Goal: Task Accomplishment & Management: Use online tool/utility

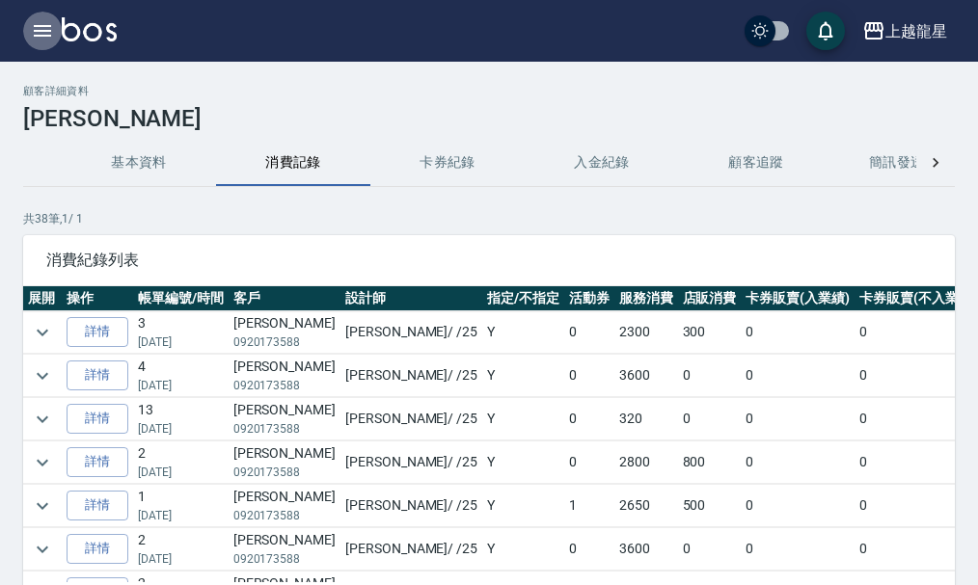
click at [37, 44] on button "button" at bounding box center [42, 31] width 39 height 39
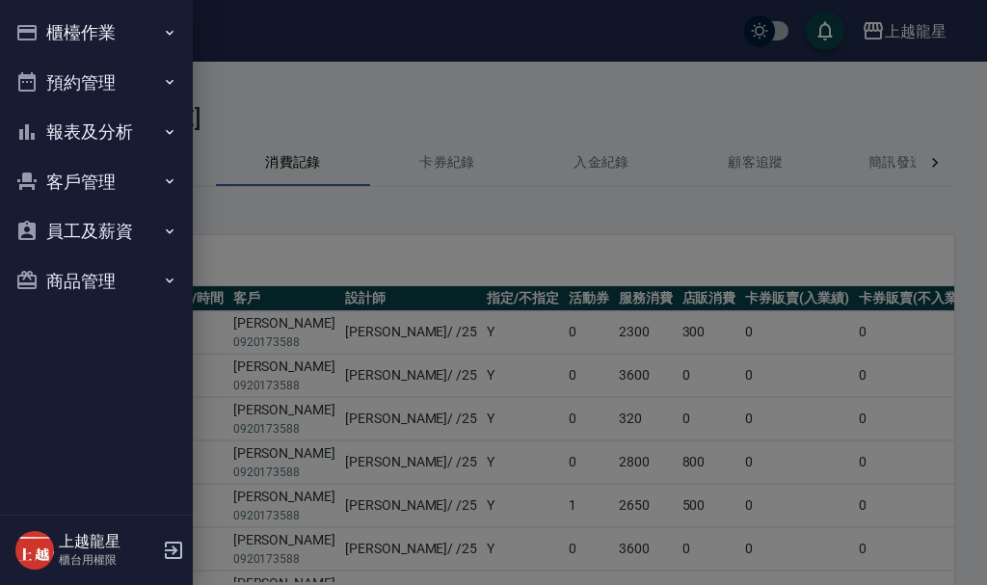
click at [53, 21] on button "櫃檯作業" at bounding box center [96, 33] width 177 height 50
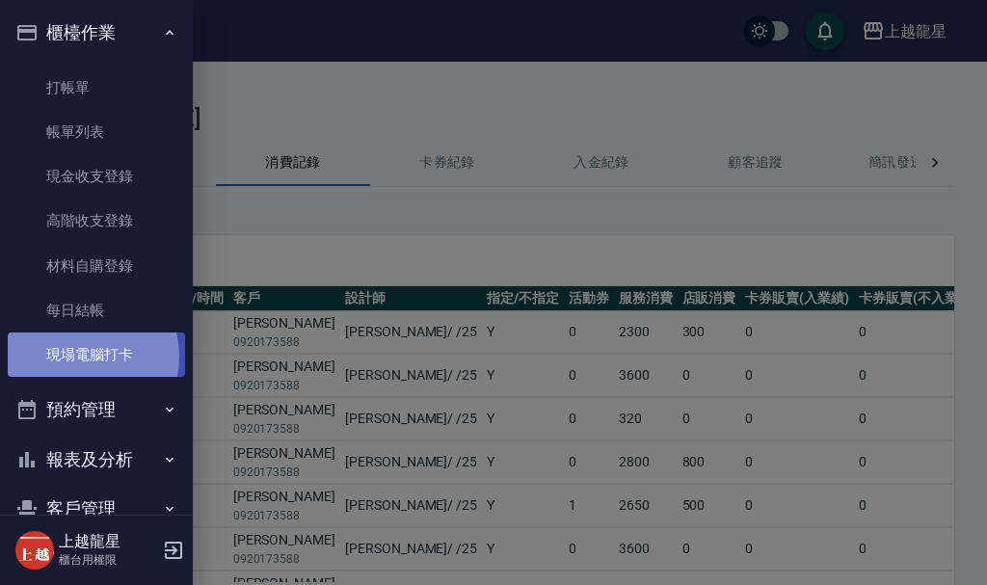
click at [74, 357] on link "現場電腦打卡" at bounding box center [96, 355] width 177 height 44
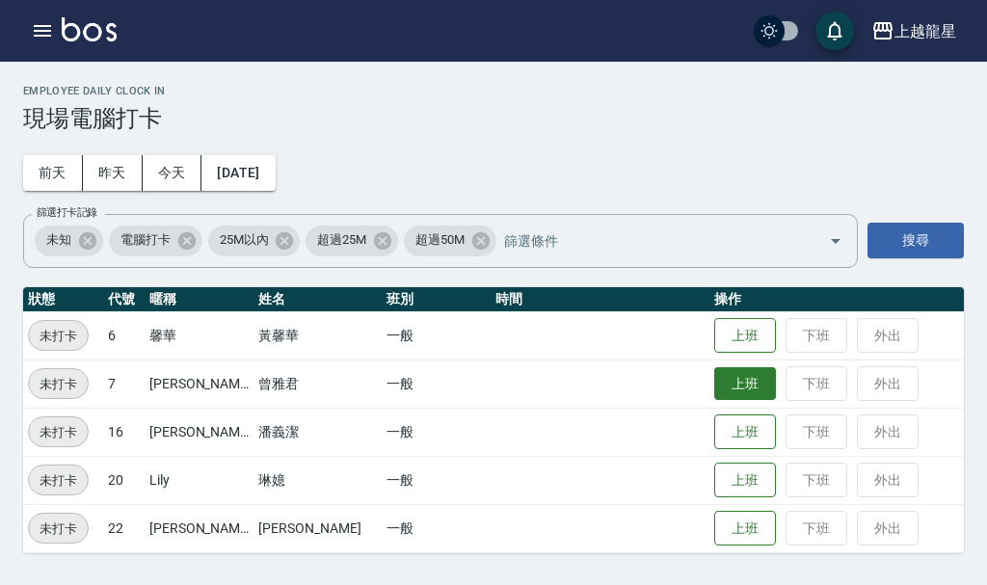
click at [732, 378] on button "上班" at bounding box center [746, 384] width 62 height 34
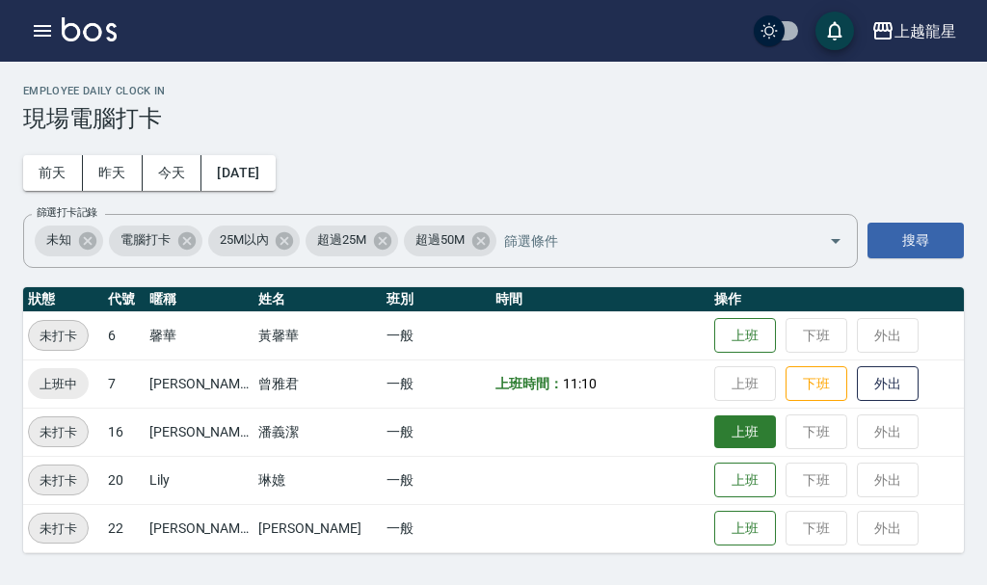
click at [742, 444] on button "上班" at bounding box center [746, 433] width 62 height 34
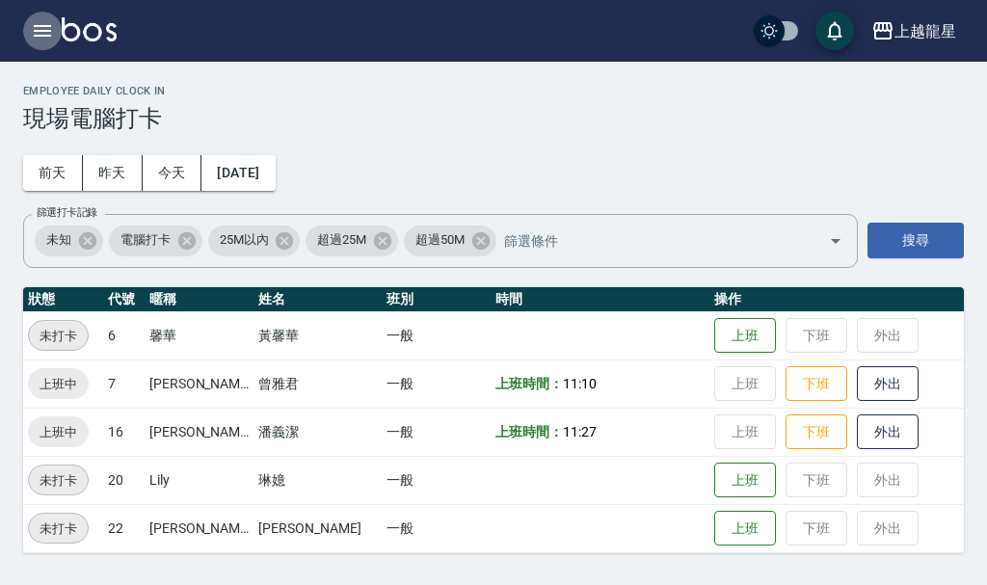
click at [48, 33] on icon "button" at bounding box center [42, 30] width 23 height 23
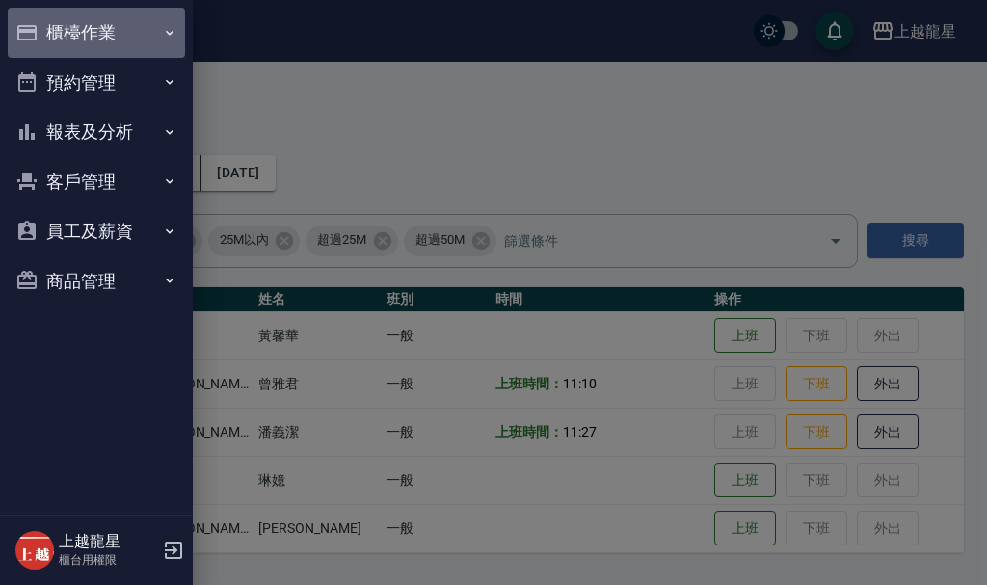
click at [54, 36] on button "櫃檯作業" at bounding box center [96, 33] width 177 height 50
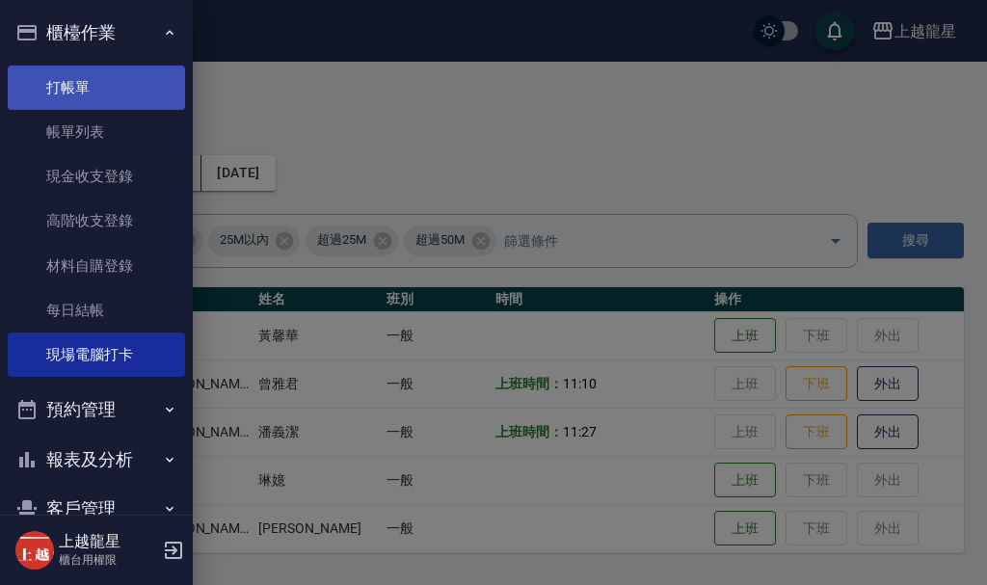
click at [66, 82] on link "打帳單" at bounding box center [96, 88] width 177 height 44
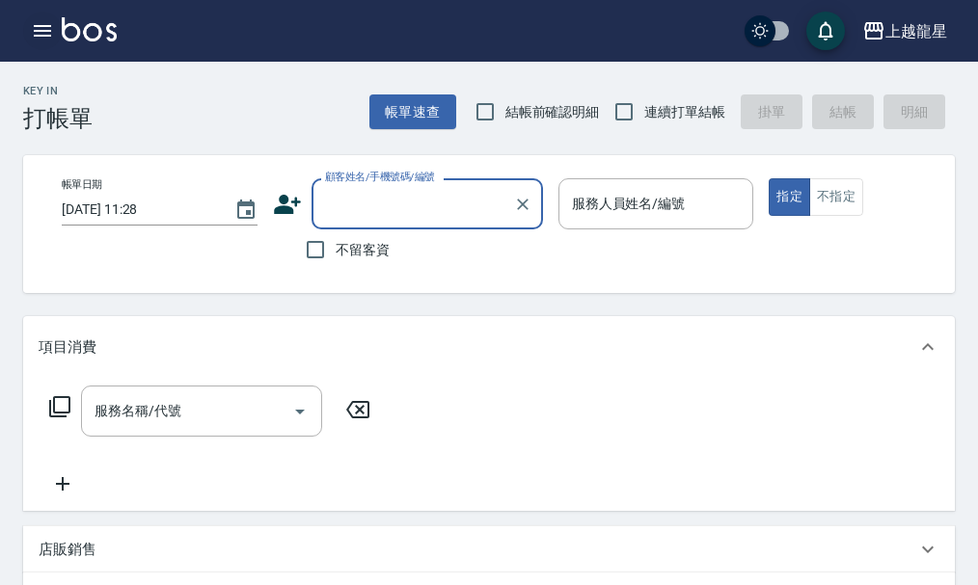
click at [48, 24] on icon "button" at bounding box center [42, 30] width 23 height 23
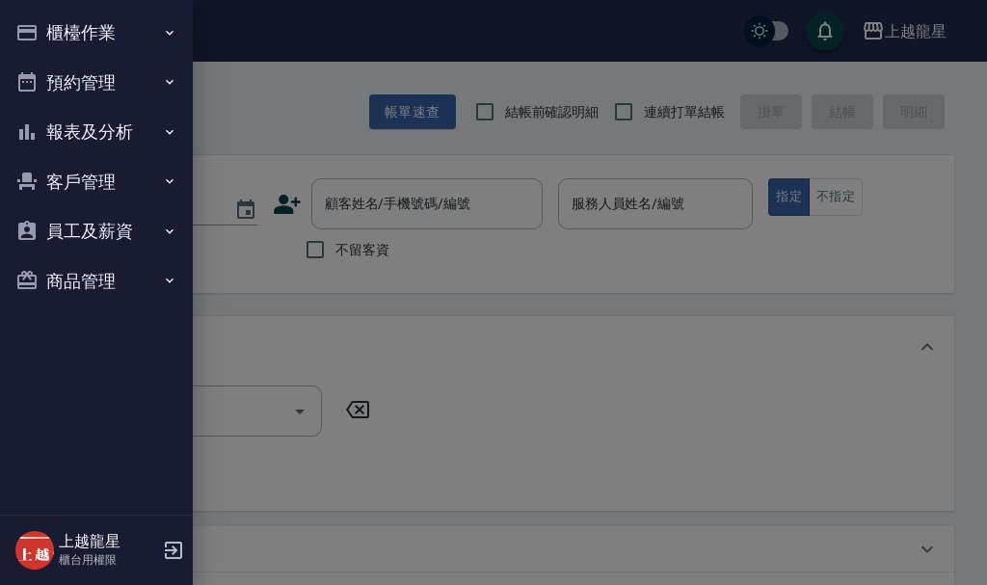
click at [111, 185] on button "客戶管理" at bounding box center [96, 182] width 177 height 50
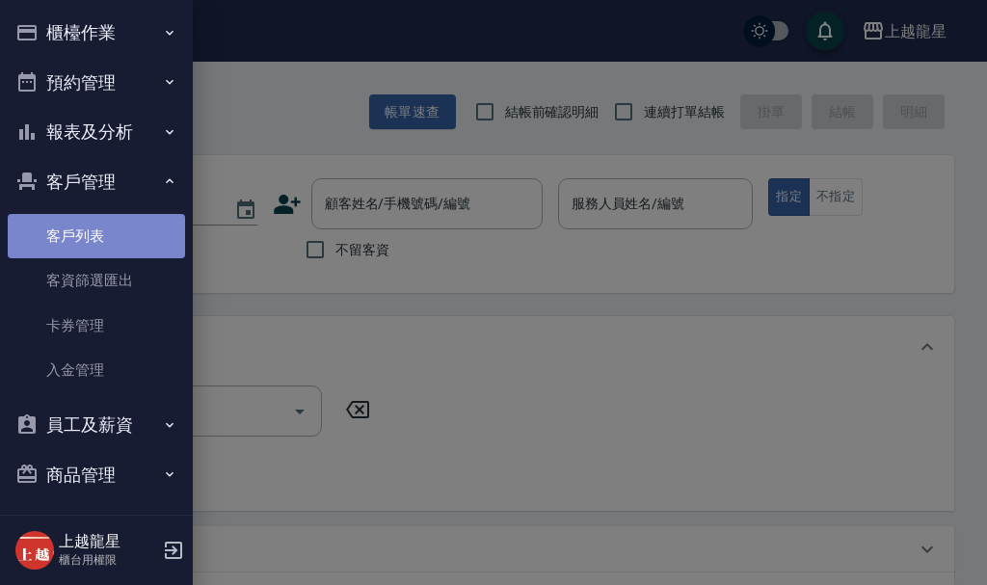
click at [111, 234] on link "客戶列表" at bounding box center [96, 236] width 177 height 44
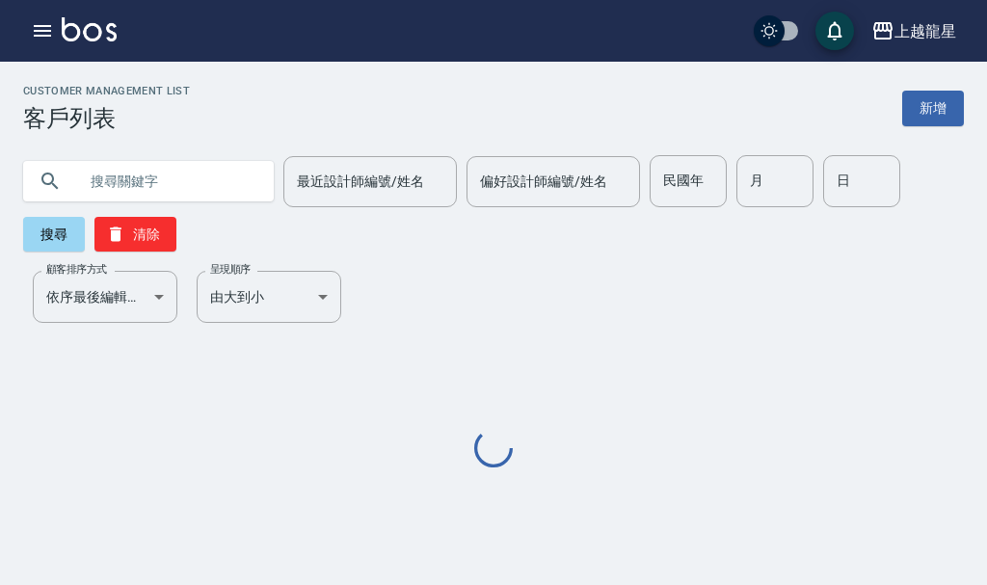
click at [154, 187] on input "text" at bounding box center [167, 181] width 181 height 52
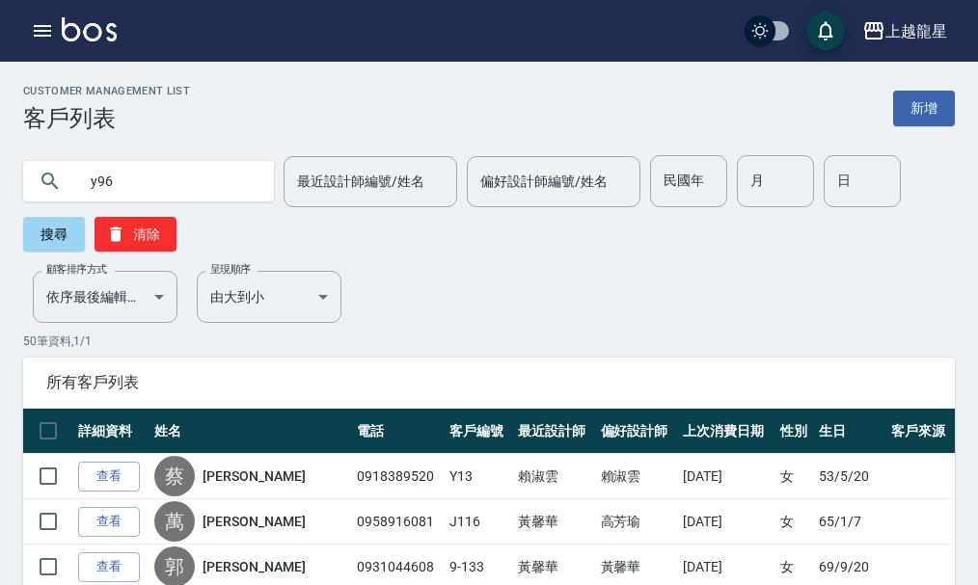
type input "y96"
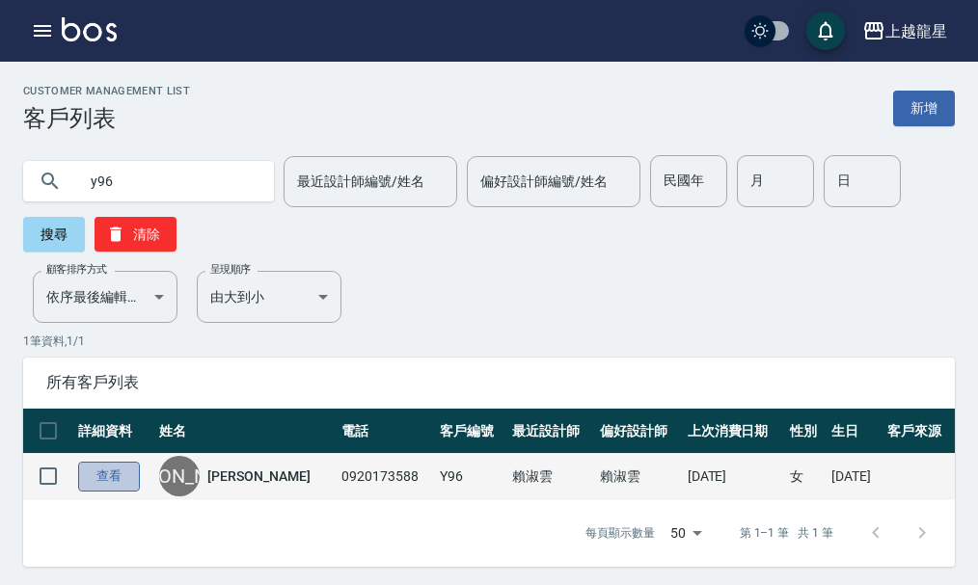
click at [110, 481] on link "查看" at bounding box center [109, 477] width 62 height 30
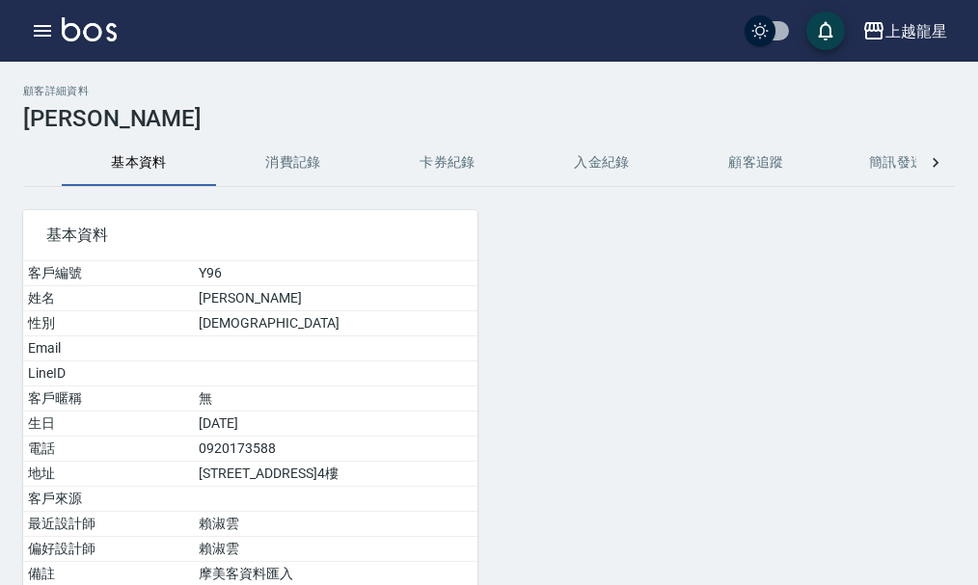
click at [274, 166] on button "消費記錄" at bounding box center [293, 163] width 154 height 46
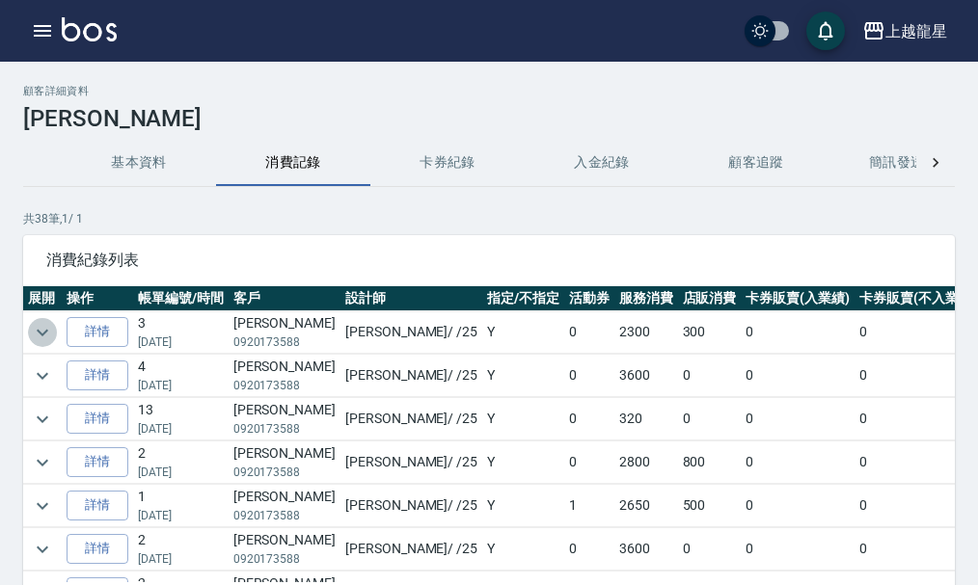
click at [43, 330] on icon "expand row" at bounding box center [42, 332] width 23 height 23
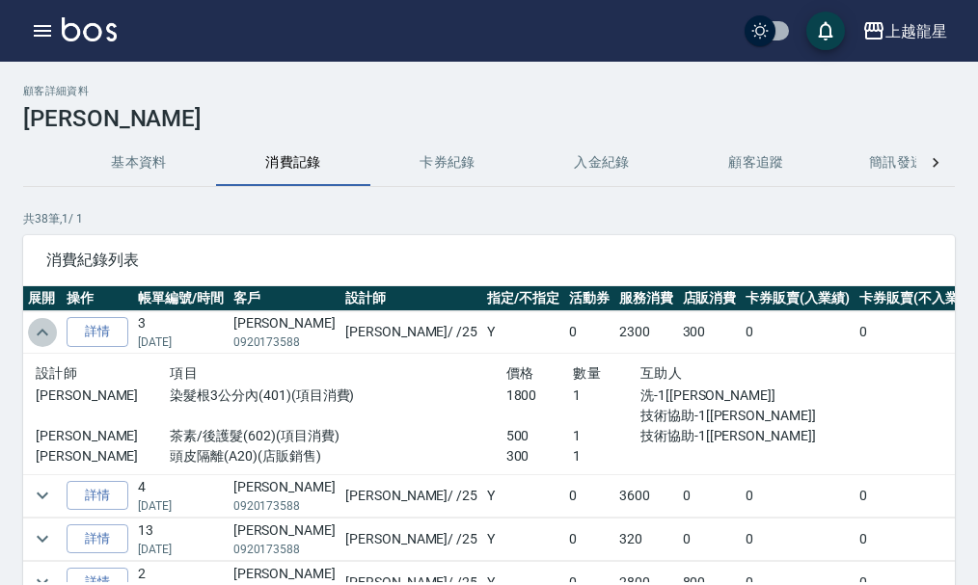
click at [36, 337] on icon "expand row" at bounding box center [42, 332] width 23 height 23
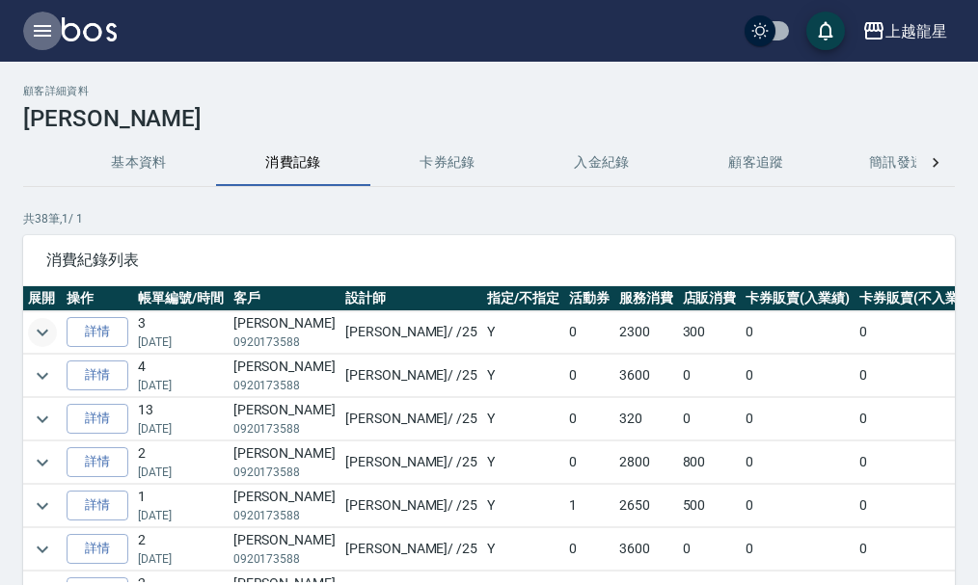
click at [44, 33] on icon "button" at bounding box center [42, 30] width 23 height 23
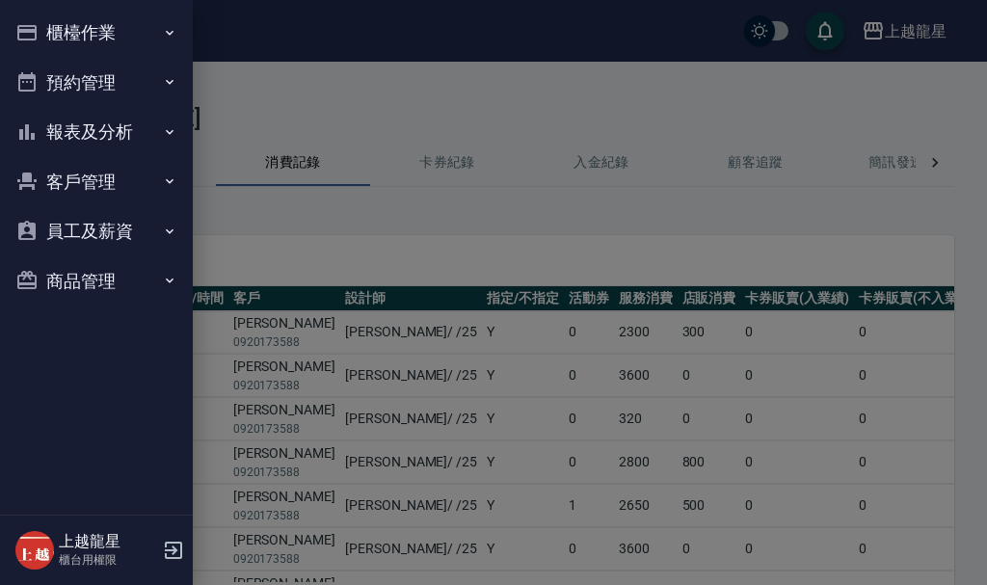
click at [62, 25] on button "櫃檯作業" at bounding box center [96, 33] width 177 height 50
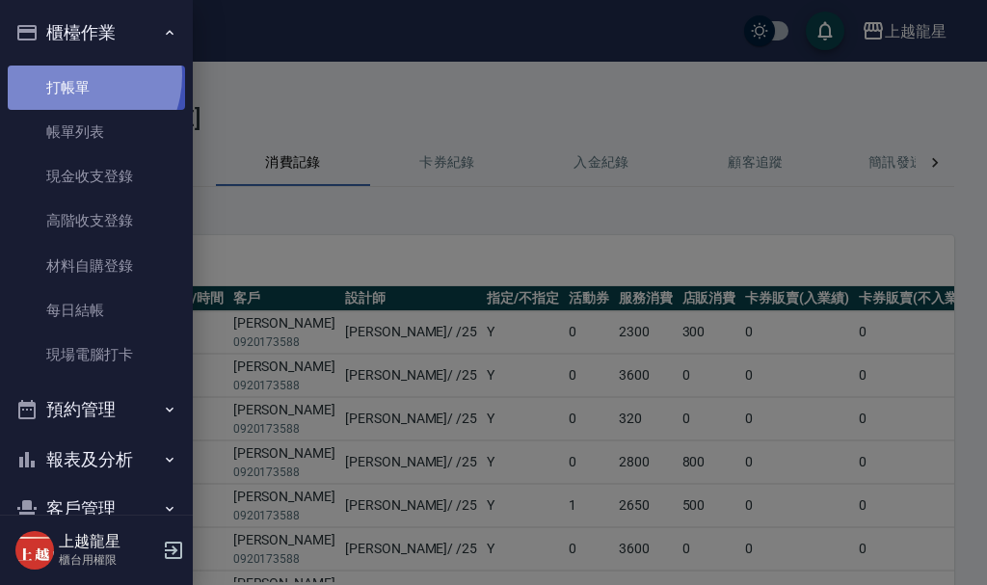
click at [69, 75] on link "打帳單" at bounding box center [96, 88] width 177 height 44
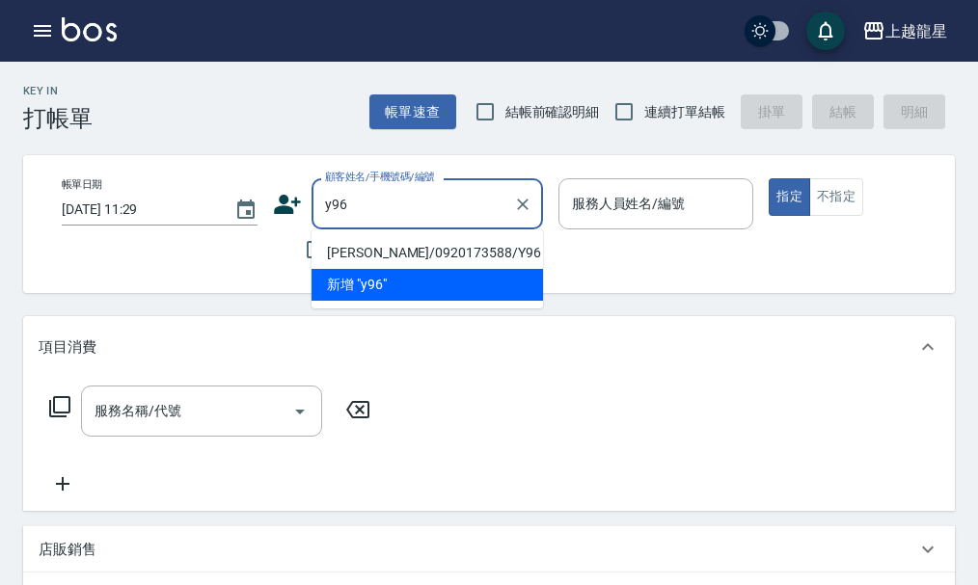
click at [392, 253] on li "[PERSON_NAME]/0920173588/Y96" at bounding box center [426, 253] width 231 height 32
type input "[PERSON_NAME]/0920173588/Y96"
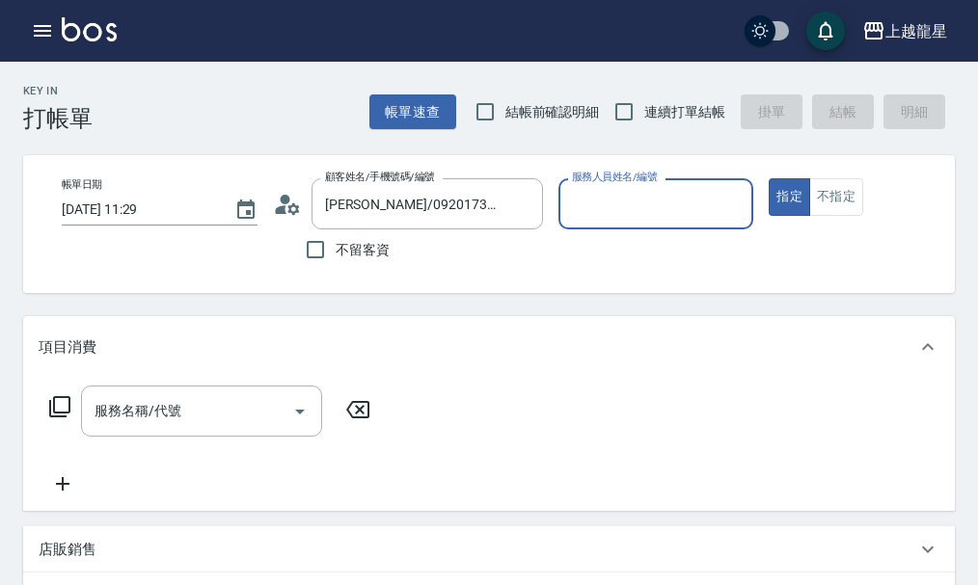
type input "淑雲-25"
click at [62, 557] on p "店販銷售" at bounding box center [68, 550] width 58 height 20
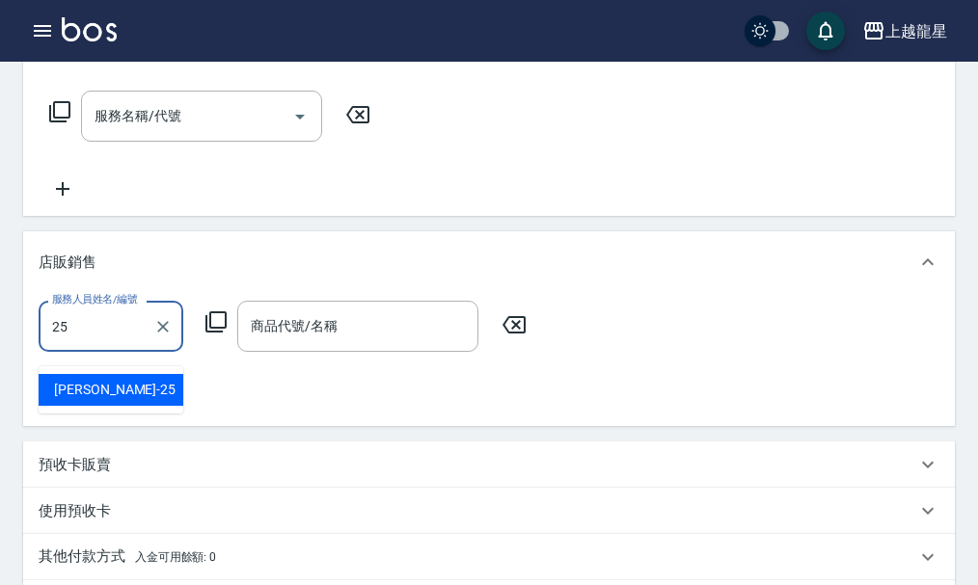
click at [172, 395] on div "淑雲 -25" at bounding box center [111, 390] width 145 height 32
type input "淑雲-25"
click at [219, 334] on icon at bounding box center [215, 322] width 23 height 23
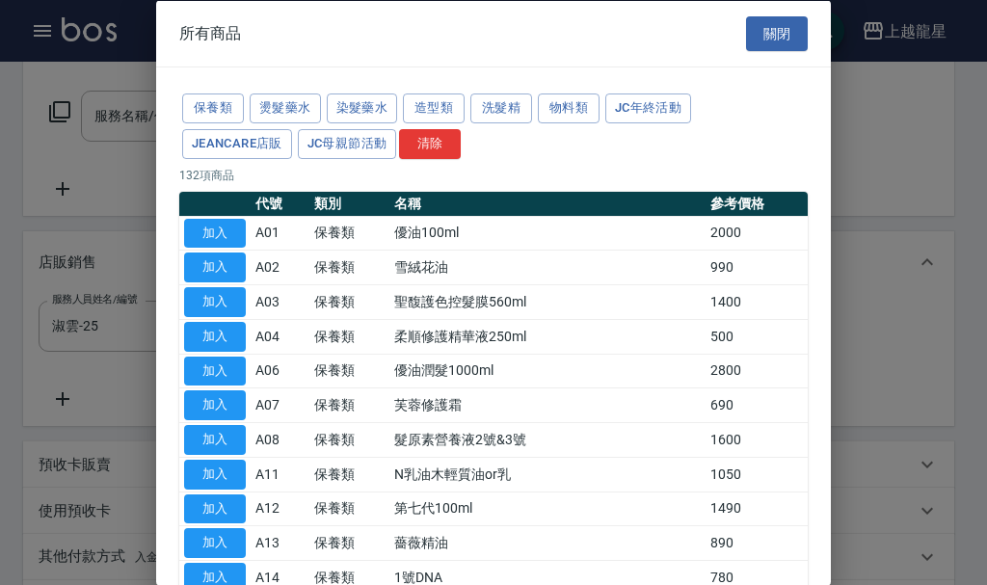
click at [180, 108] on div "保養類 燙髮藥水 染髮藥水 造型類 洗髮精 物料類 JC年終活動 JeanCare店販 JC母親節活動 清除" at bounding box center [493, 126] width 629 height 71
click at [202, 100] on button "保養類" at bounding box center [213, 109] width 62 height 30
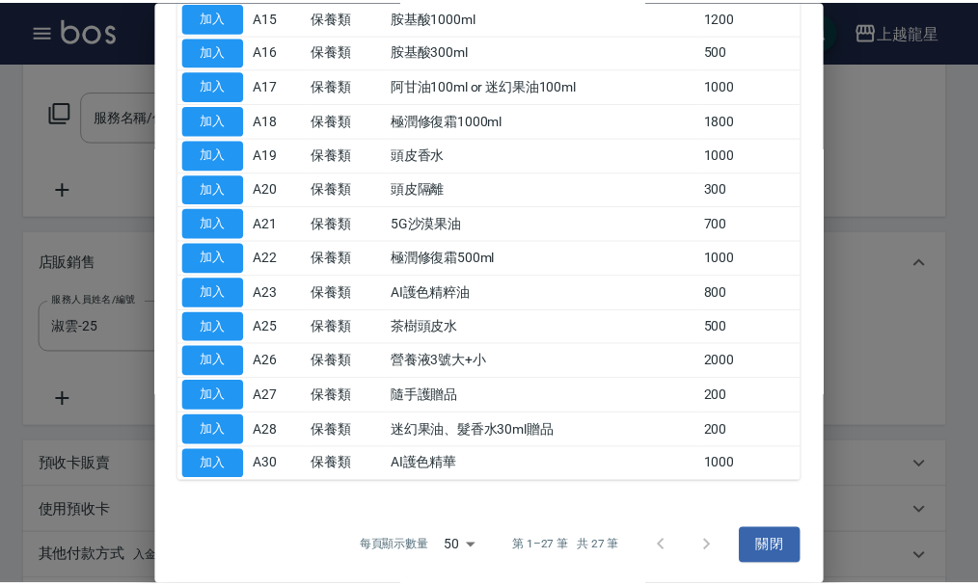
scroll to position [598, 0]
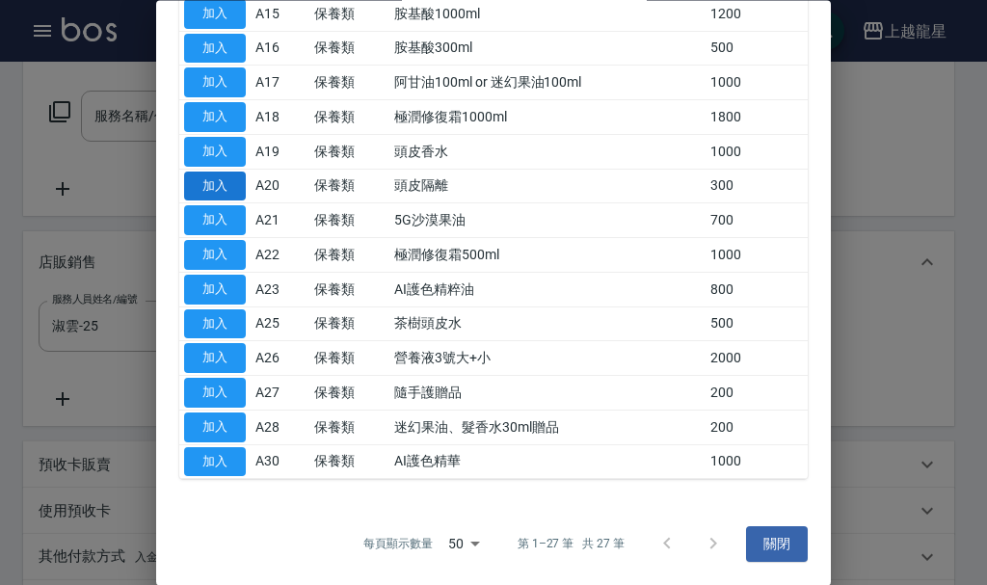
click at [203, 188] on button "加入" at bounding box center [215, 187] width 62 height 30
type input "頭皮隔離"
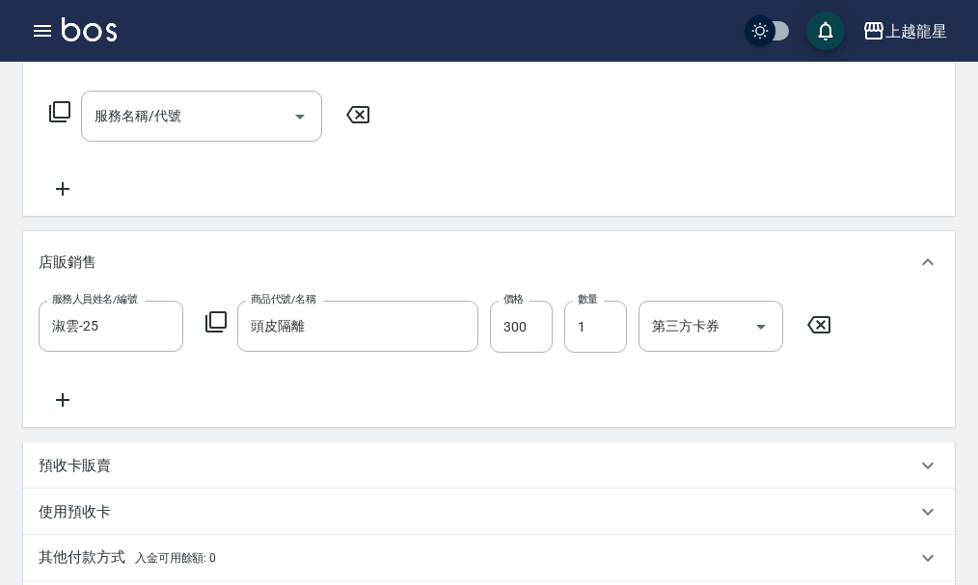
click at [68, 411] on icon at bounding box center [63, 400] width 48 height 23
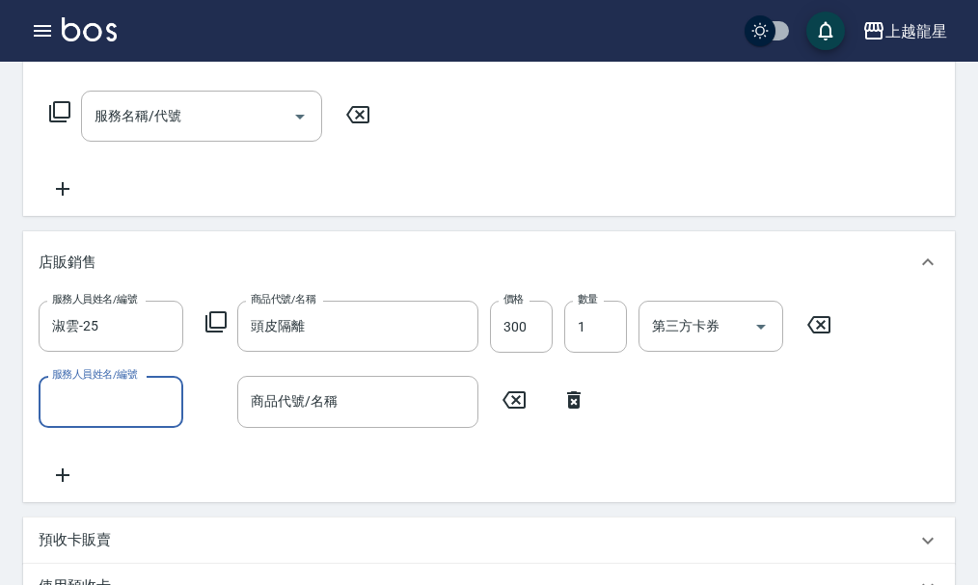
click at [572, 412] on icon at bounding box center [574, 400] width 48 height 23
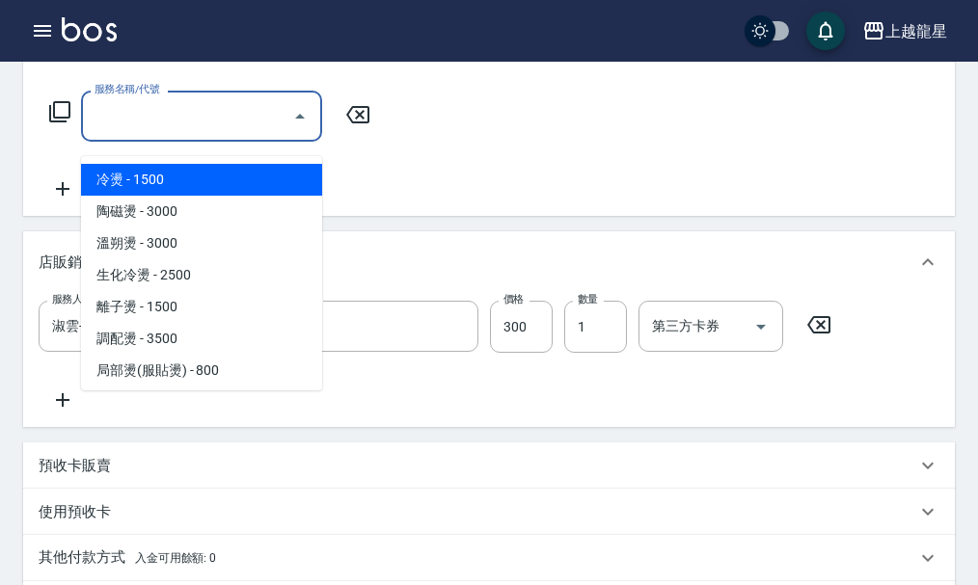
click at [99, 133] on input "服務名稱/代號" at bounding box center [187, 116] width 195 height 34
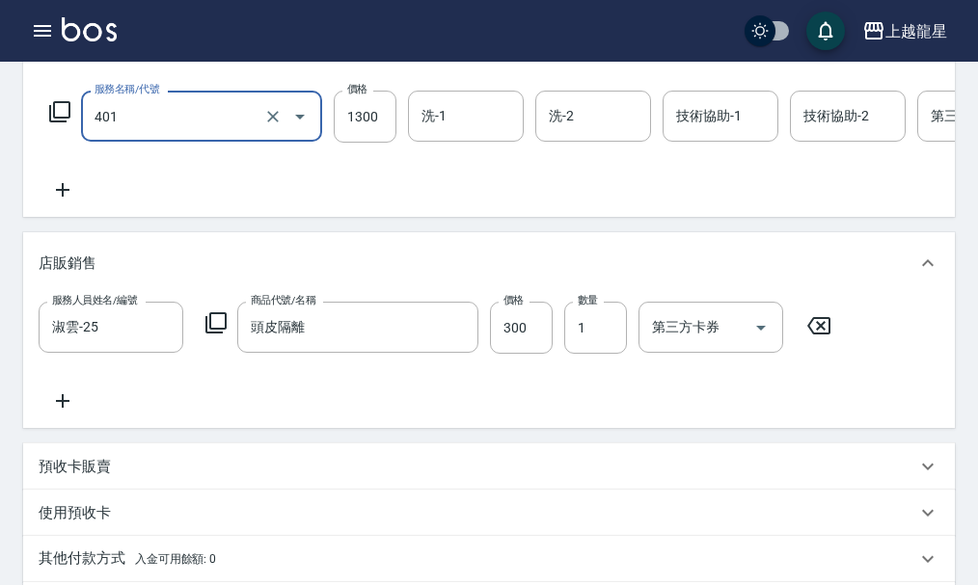
type input "染髮根3公分內(401)"
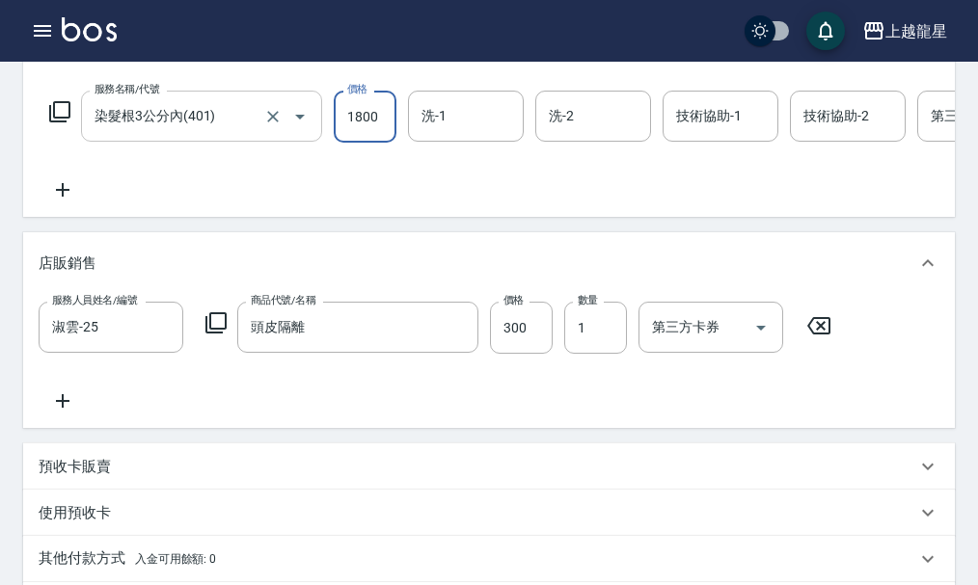
type input "1800"
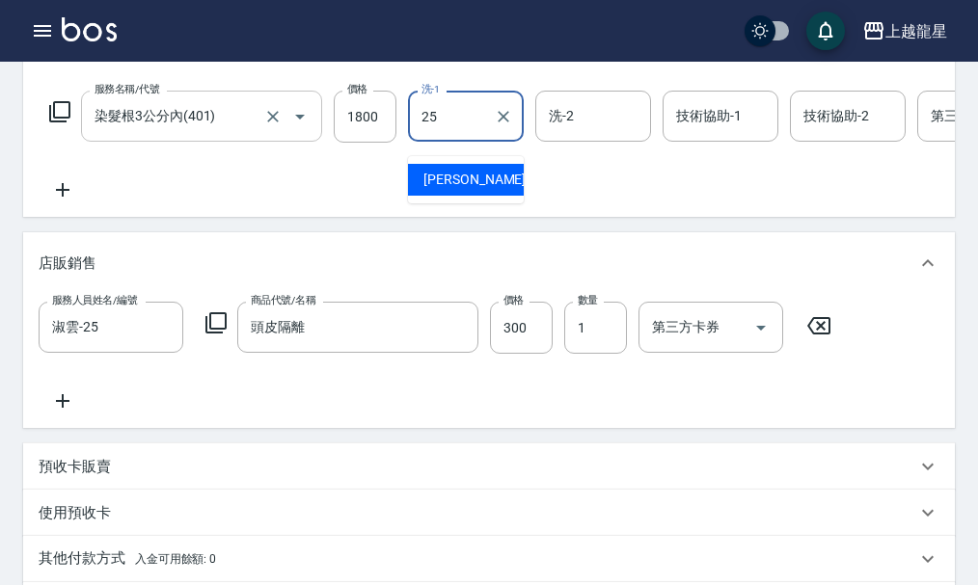
type input "淑雲-25"
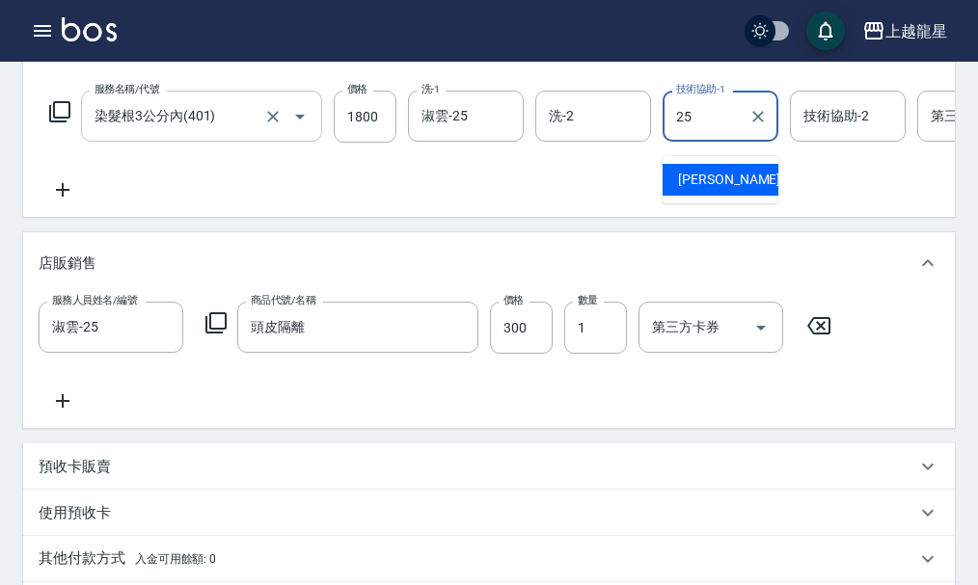
type input "淑雲-25"
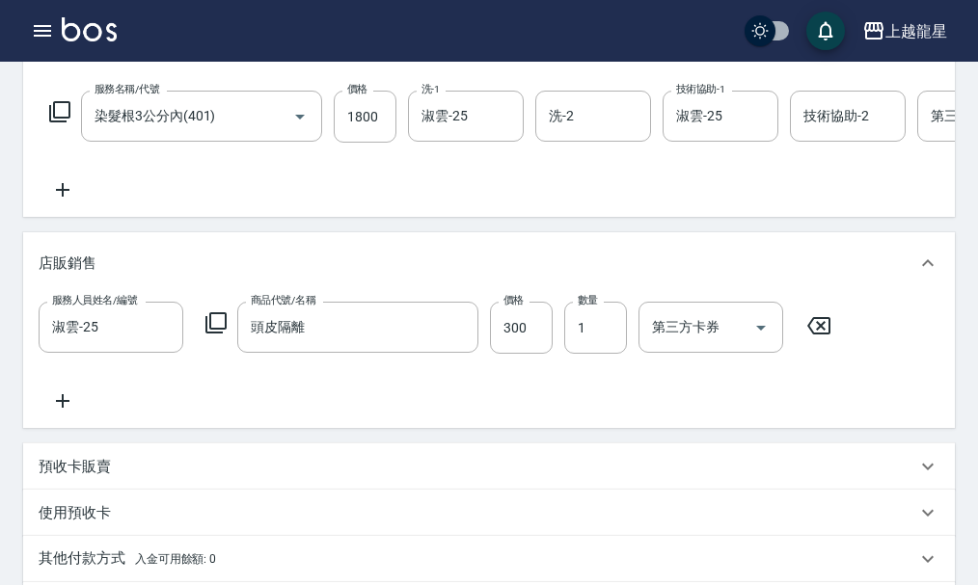
click at [66, 123] on icon at bounding box center [59, 111] width 23 height 23
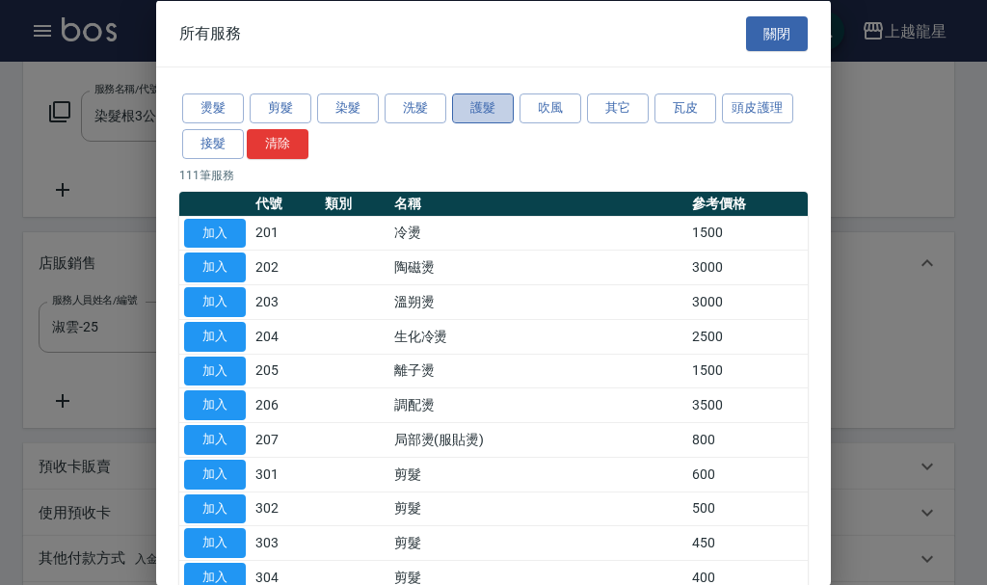
click at [482, 106] on button "護髮" at bounding box center [483, 109] width 62 height 30
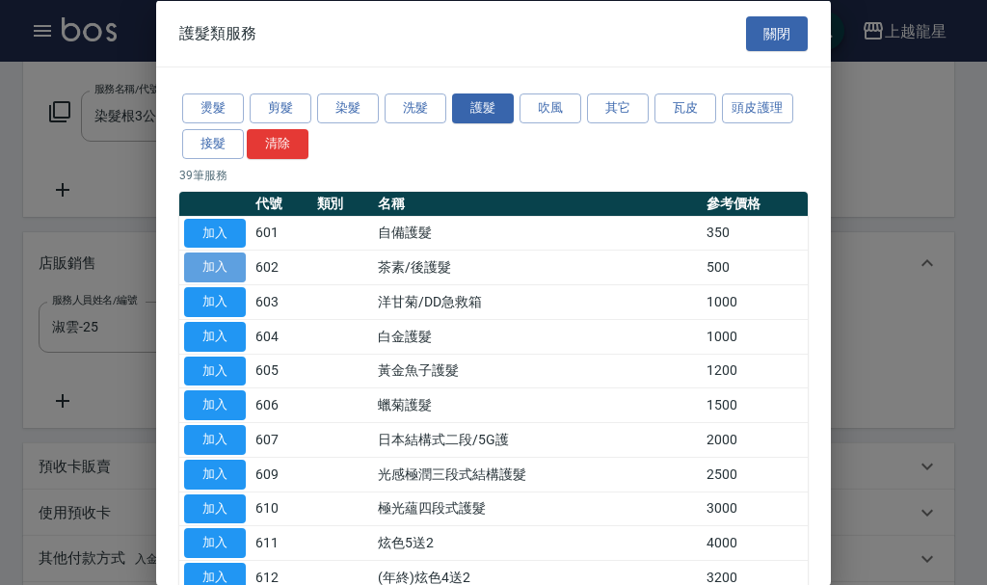
click at [206, 272] on button "加入" at bounding box center [215, 268] width 62 height 30
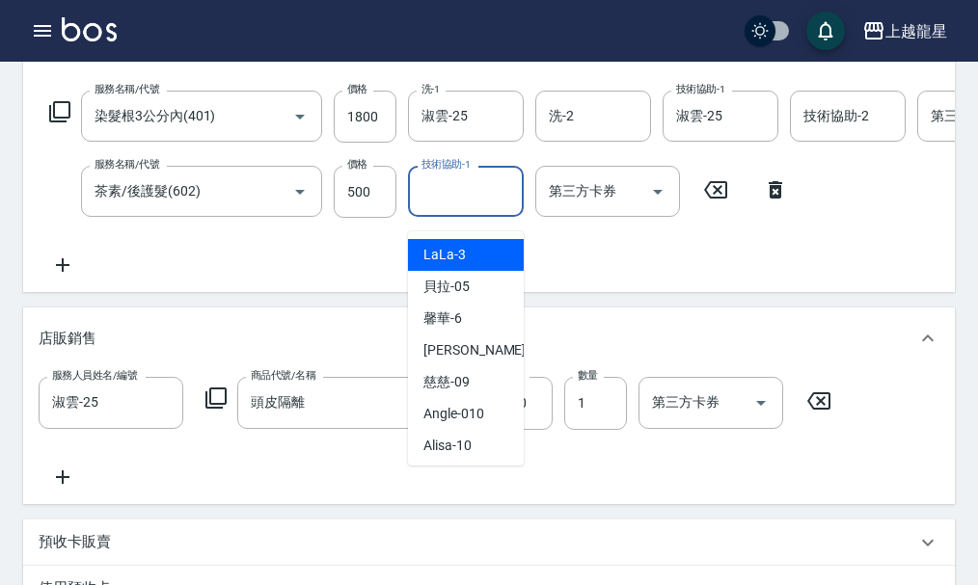
click at [447, 208] on input "技術協助-1" at bounding box center [466, 192] width 98 height 34
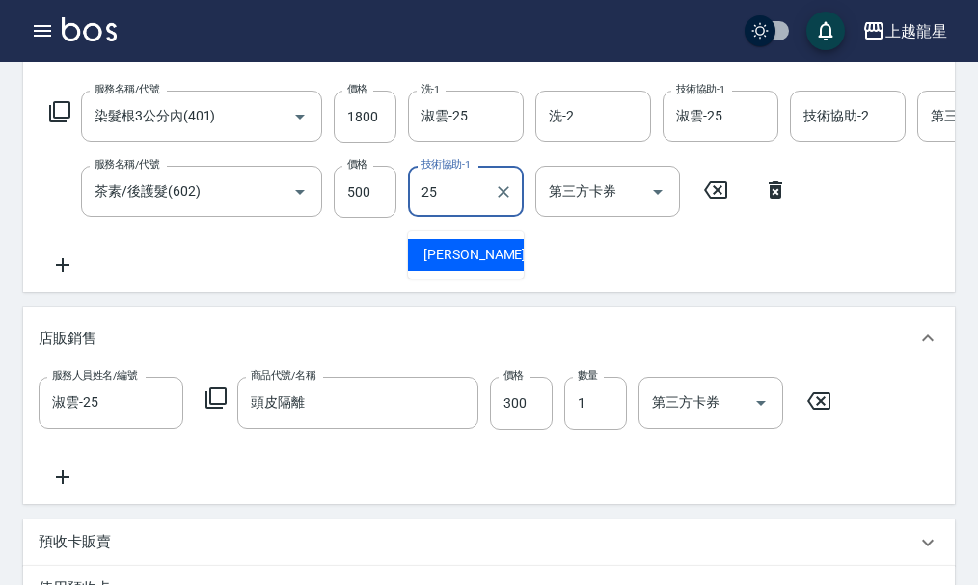
click at [421, 247] on div "淑雲 -25" at bounding box center [466, 255] width 116 height 32
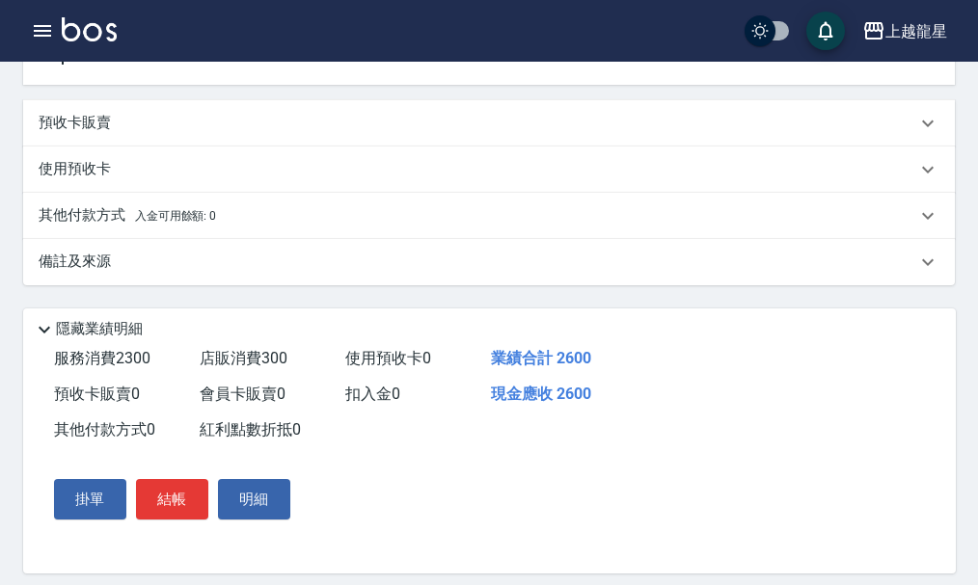
scroll to position [764, 0]
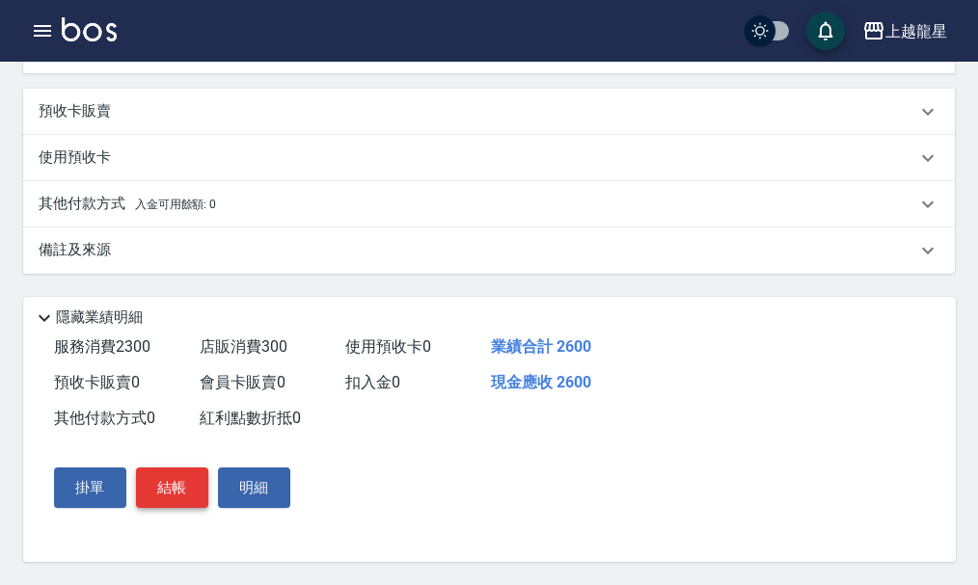
type input "淑雲-25"
click at [153, 481] on button "結帳" at bounding box center [172, 488] width 72 height 41
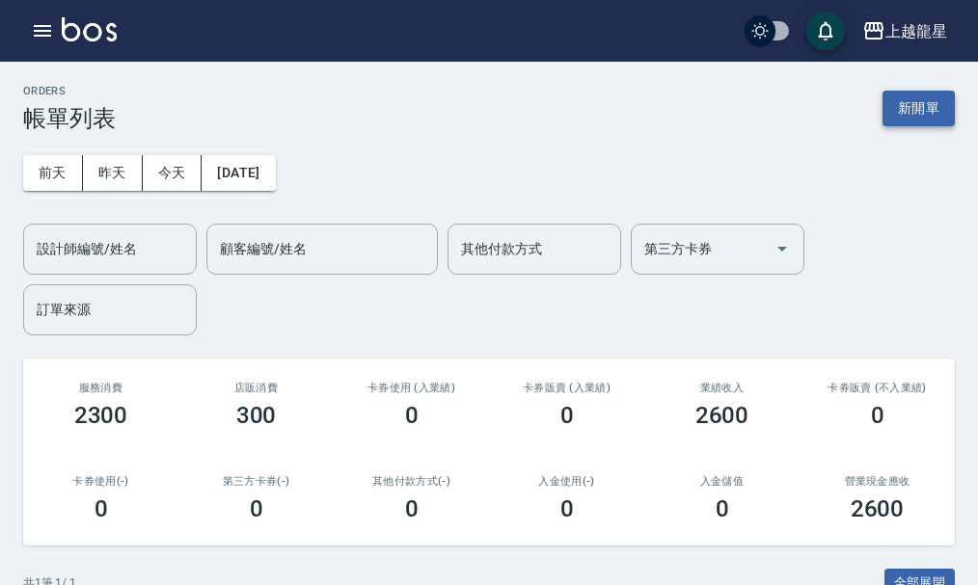
click at [929, 111] on button "新開單" at bounding box center [918, 109] width 72 height 36
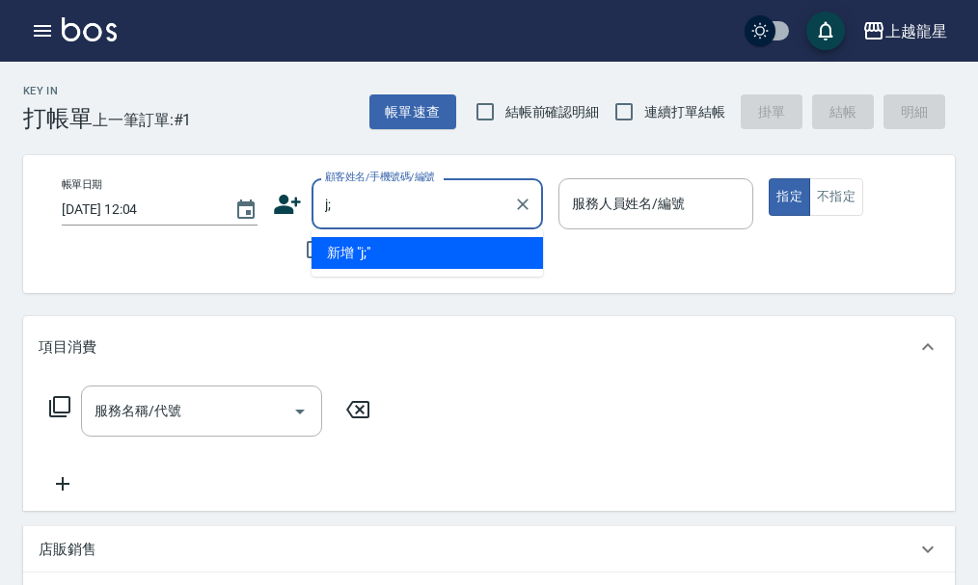
type input "j"
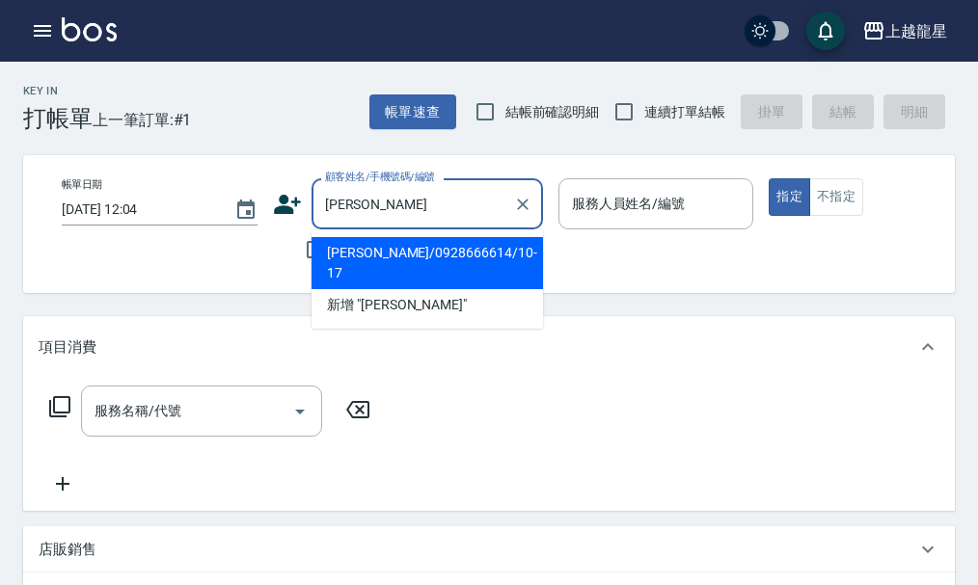
click at [410, 255] on li "[PERSON_NAME]/0928666614/10-17" at bounding box center [426, 263] width 231 height 52
type input "[PERSON_NAME]/0928666614/10-17"
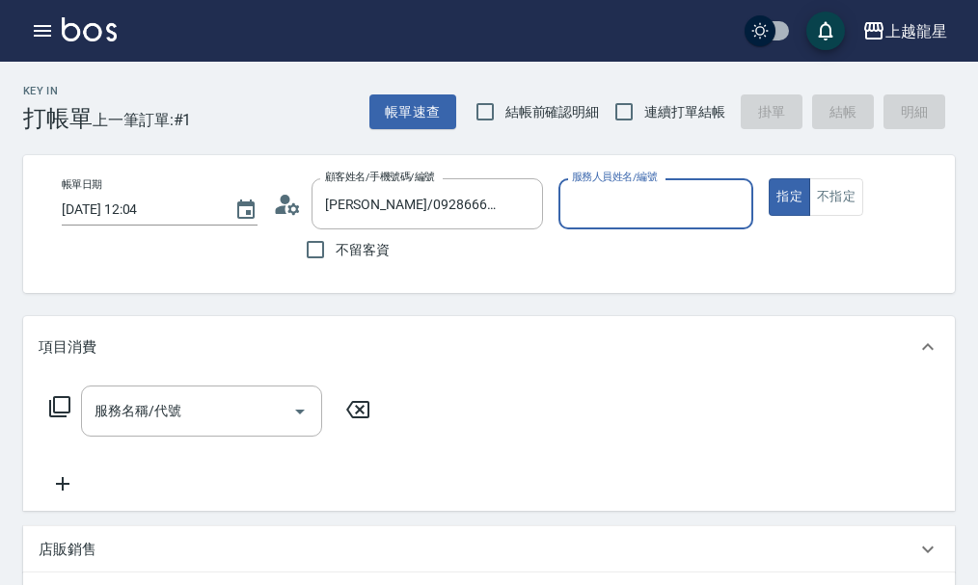
type input "Alisa-10"
click at [41, 36] on icon "button" at bounding box center [42, 31] width 17 height 12
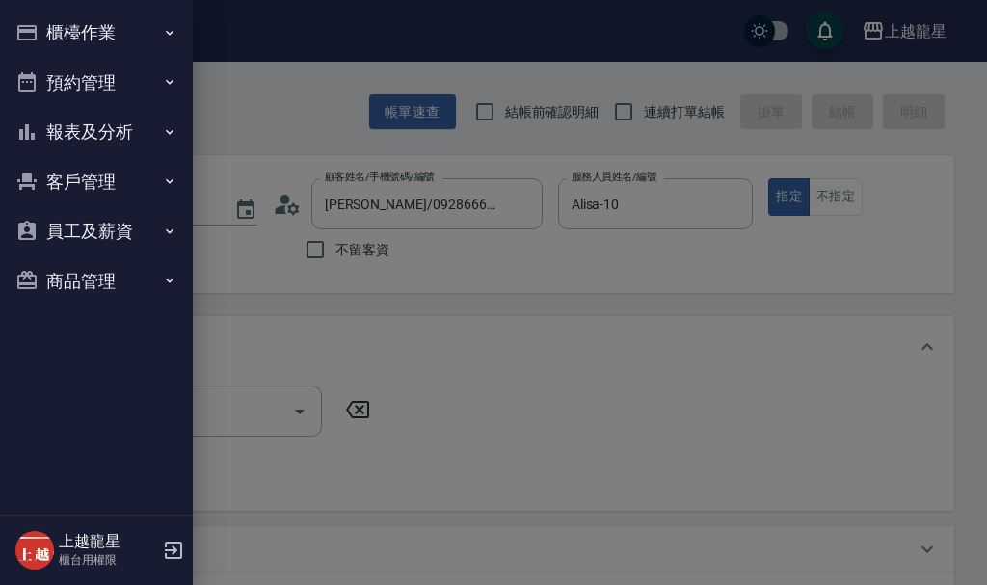
click at [116, 7] on ul "櫃檯作業 打帳單 帳單列表 現金收支登錄 高階收支登錄 材料自購登錄 每日結帳 現場電腦打卡 預約管理 預約管理 單日預約紀錄 單週預約紀錄 報表及分析 報表…" at bounding box center [96, 156] width 177 height 313
click at [111, 48] on button "櫃檯作業" at bounding box center [96, 33] width 177 height 50
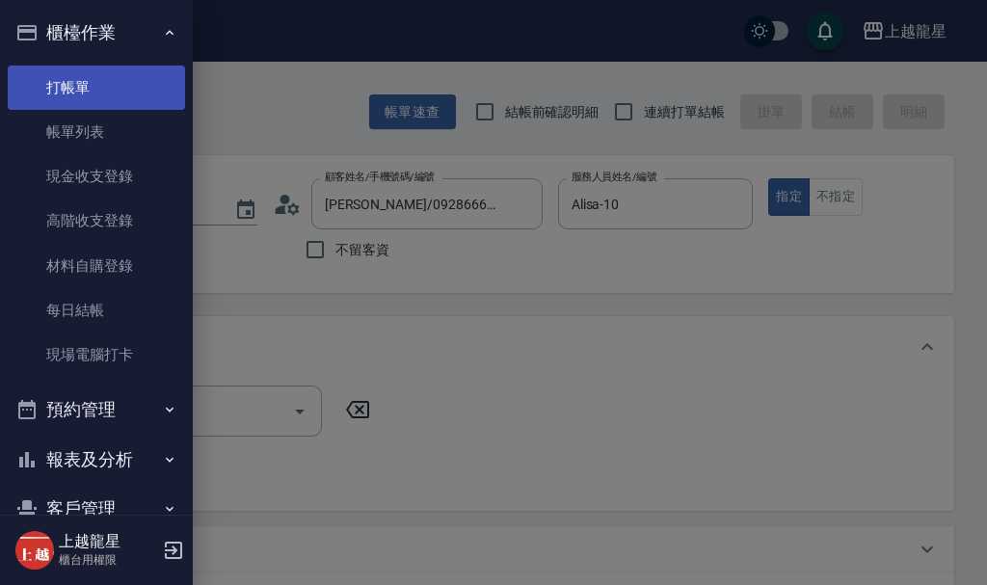
click at [97, 97] on link "打帳單" at bounding box center [96, 88] width 177 height 44
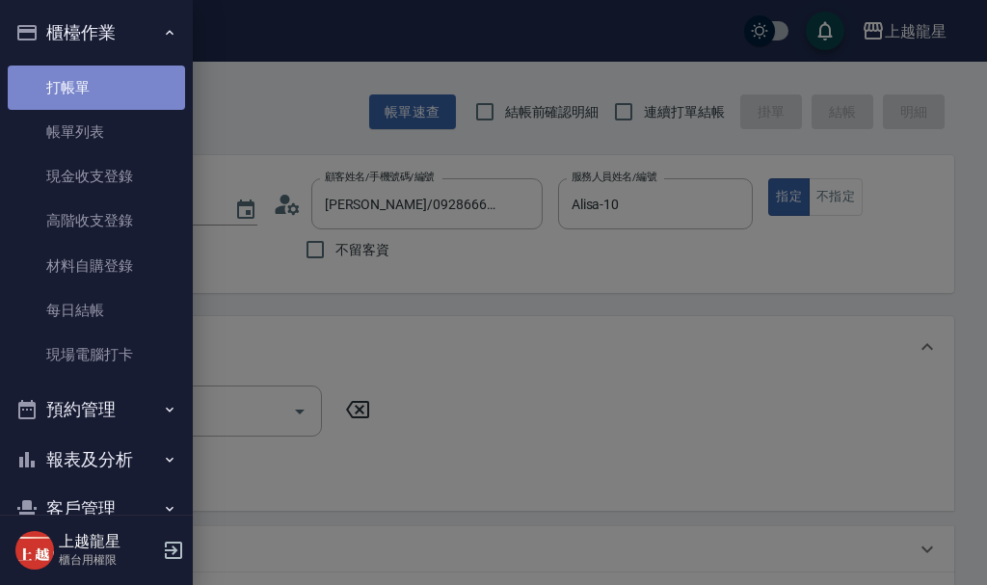
click at [98, 96] on link "打帳單" at bounding box center [96, 88] width 177 height 44
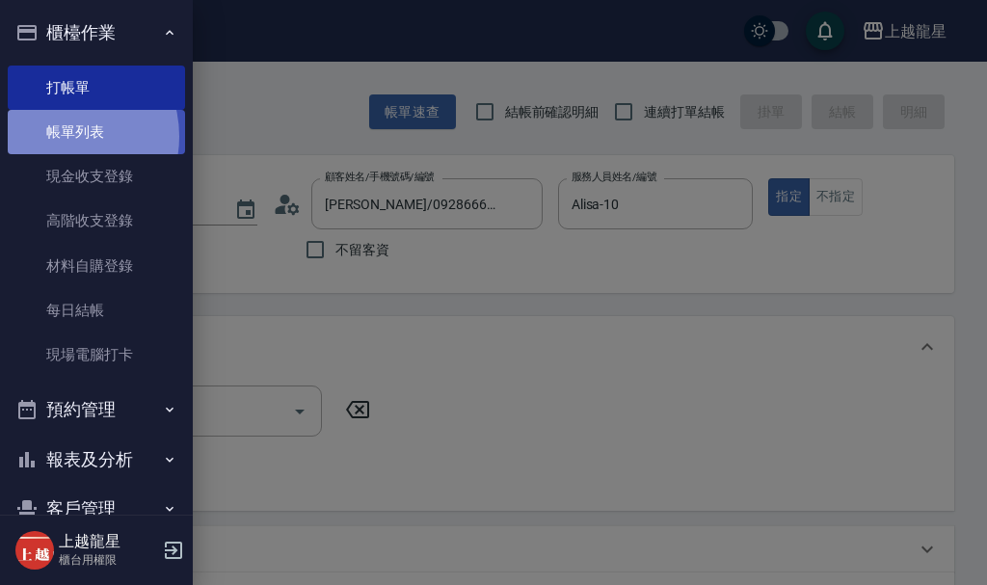
click at [62, 137] on link "帳單列表" at bounding box center [96, 132] width 177 height 44
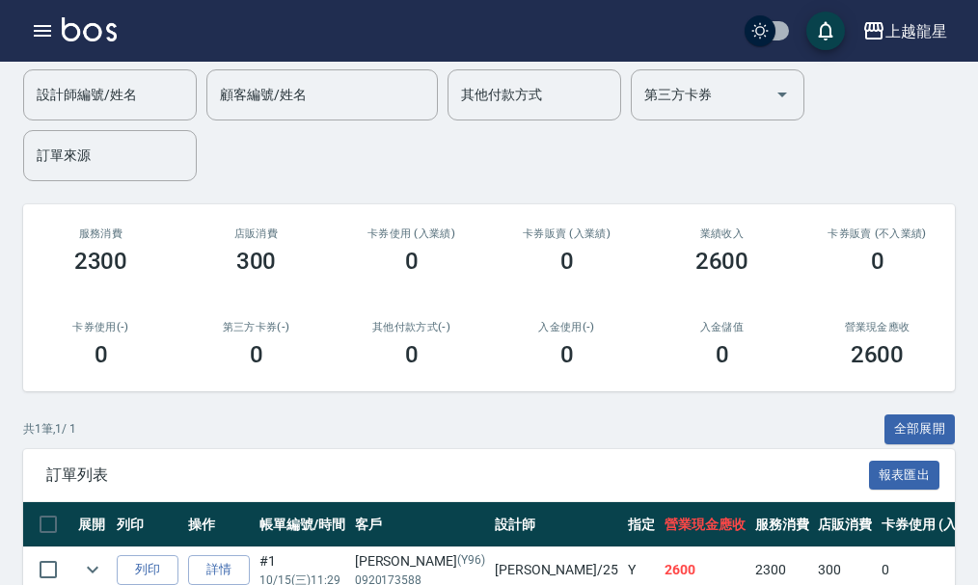
scroll to position [253, 0]
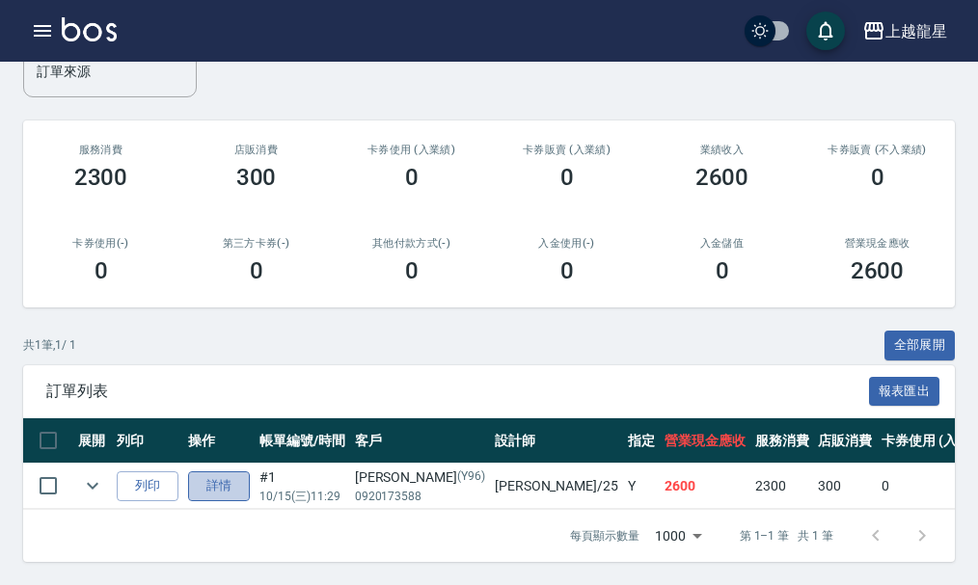
click at [220, 475] on link "詳情" at bounding box center [219, 487] width 62 height 30
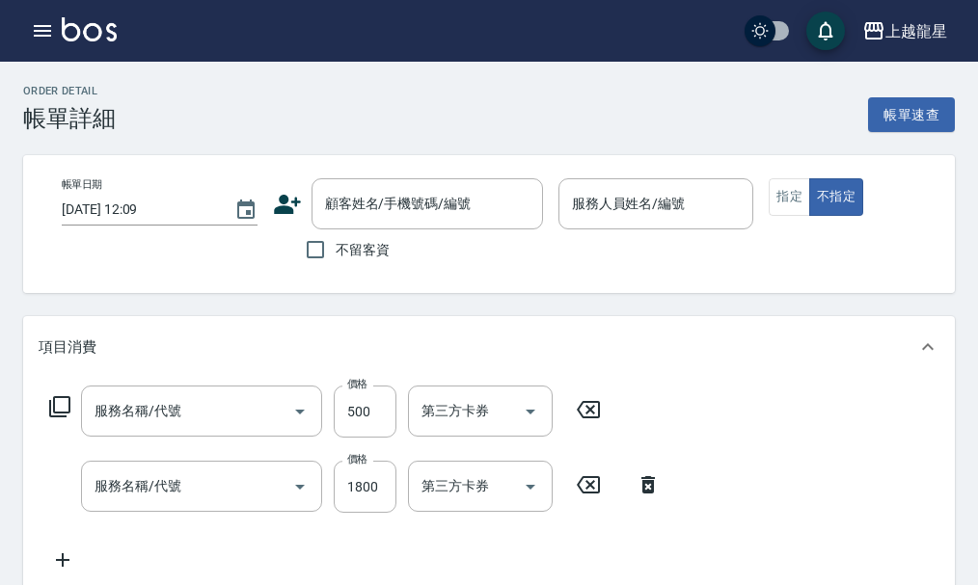
type input "[DATE] 11:29"
type input "淑雲-25"
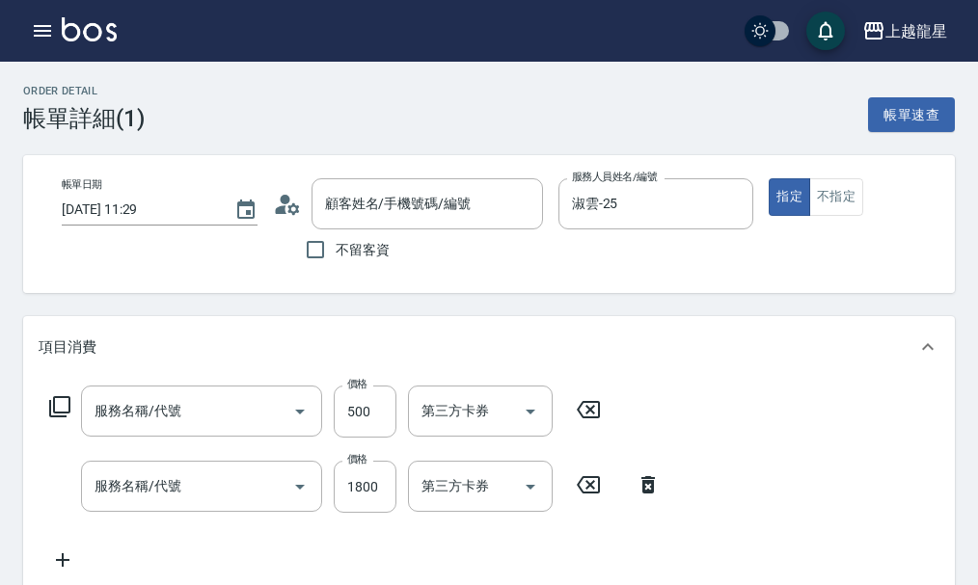
scroll to position [367, 0]
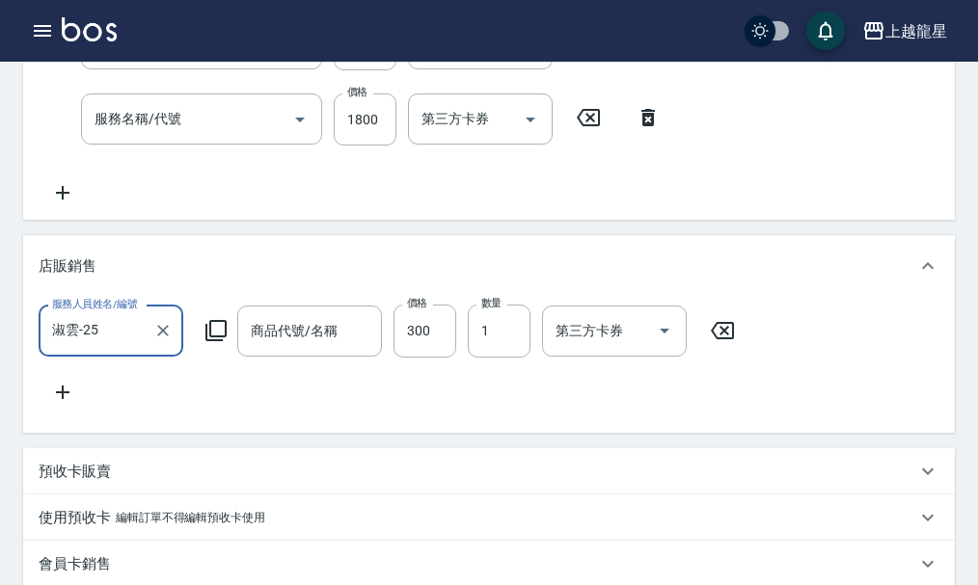
type input "茶素/後護髮(602)"
type input "染髮根3公分內(401)"
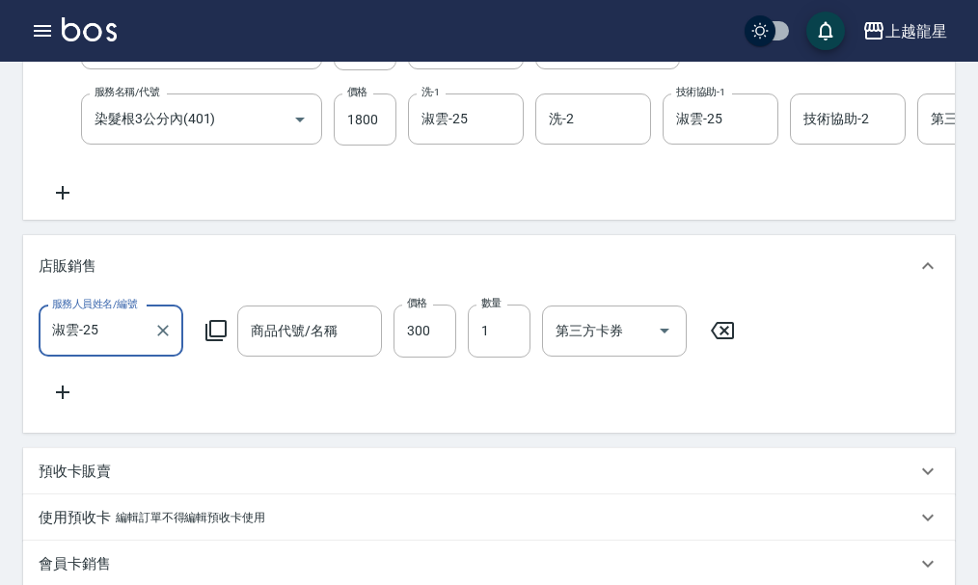
type input "[PERSON_NAME]/0920173588/Y96"
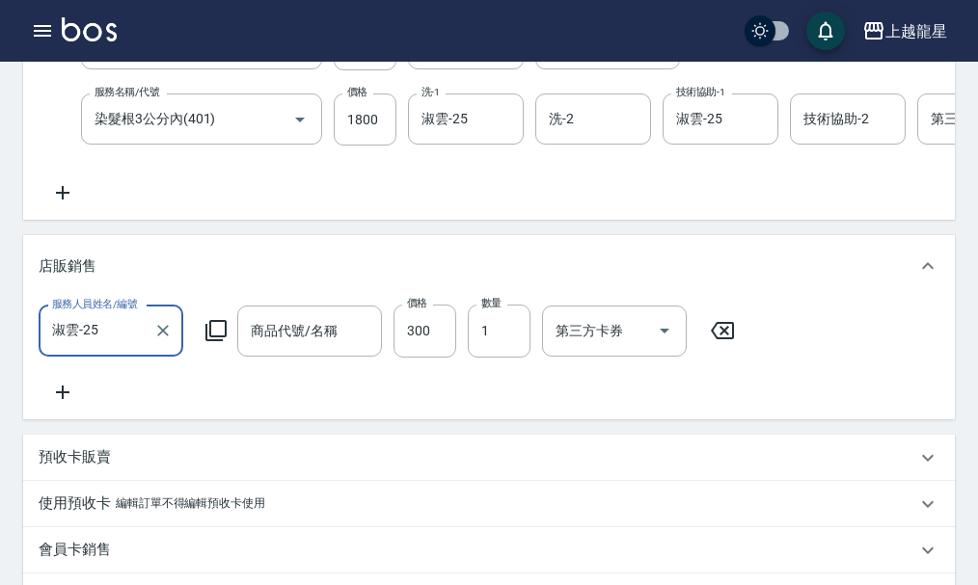
type input "頭皮隔離"
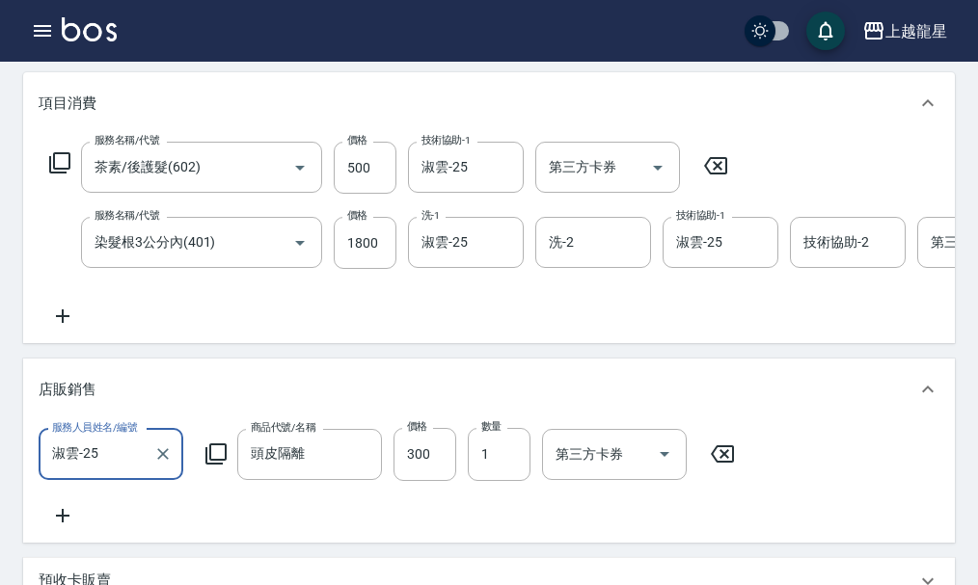
scroll to position [386, 0]
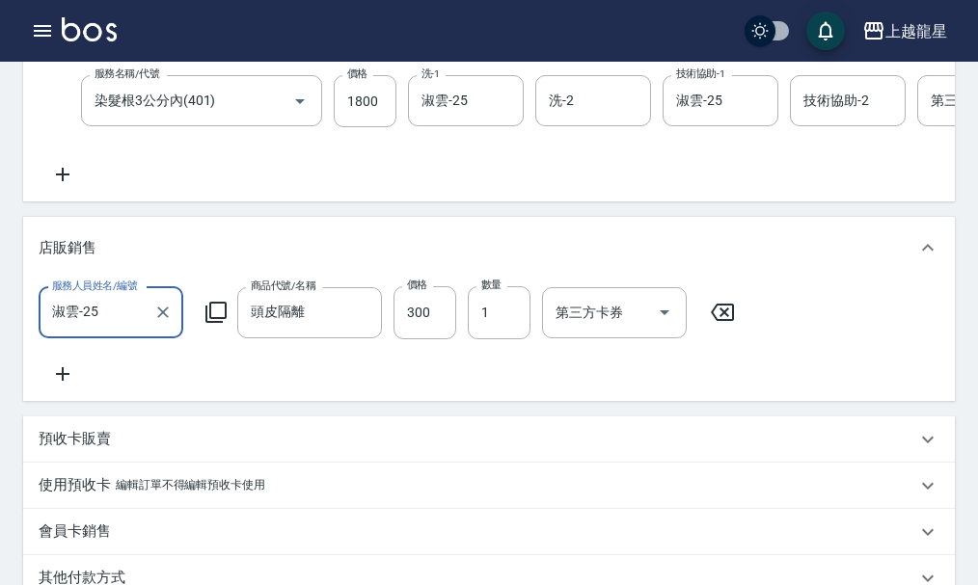
click at [70, 186] on icon at bounding box center [63, 174] width 48 height 23
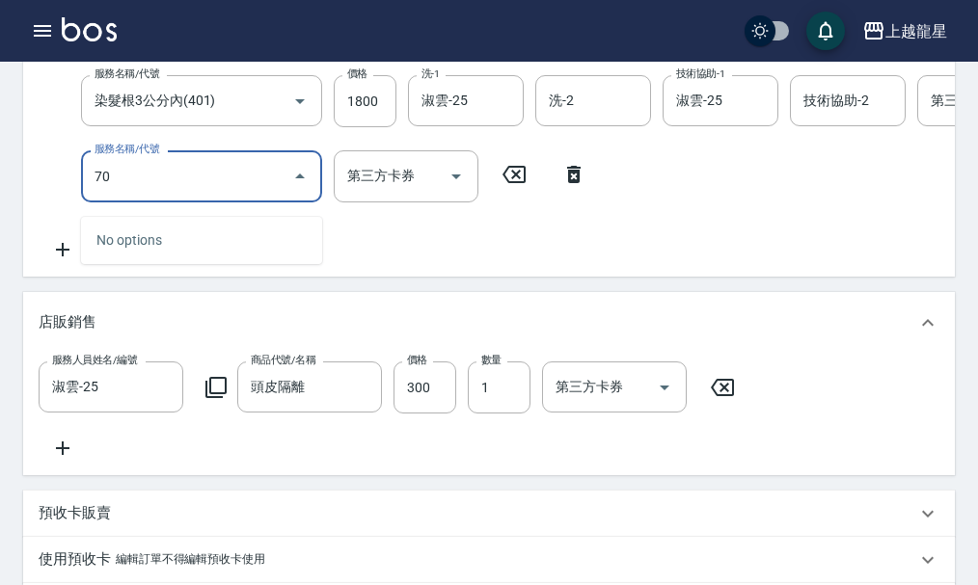
type input "708"
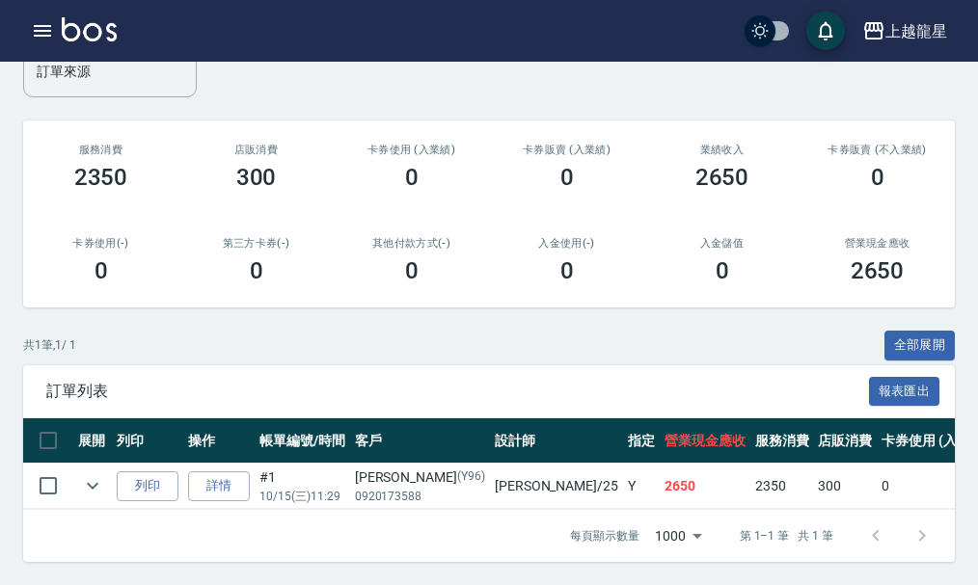
scroll to position [60, 0]
